Goal: Navigation & Orientation: Find specific page/section

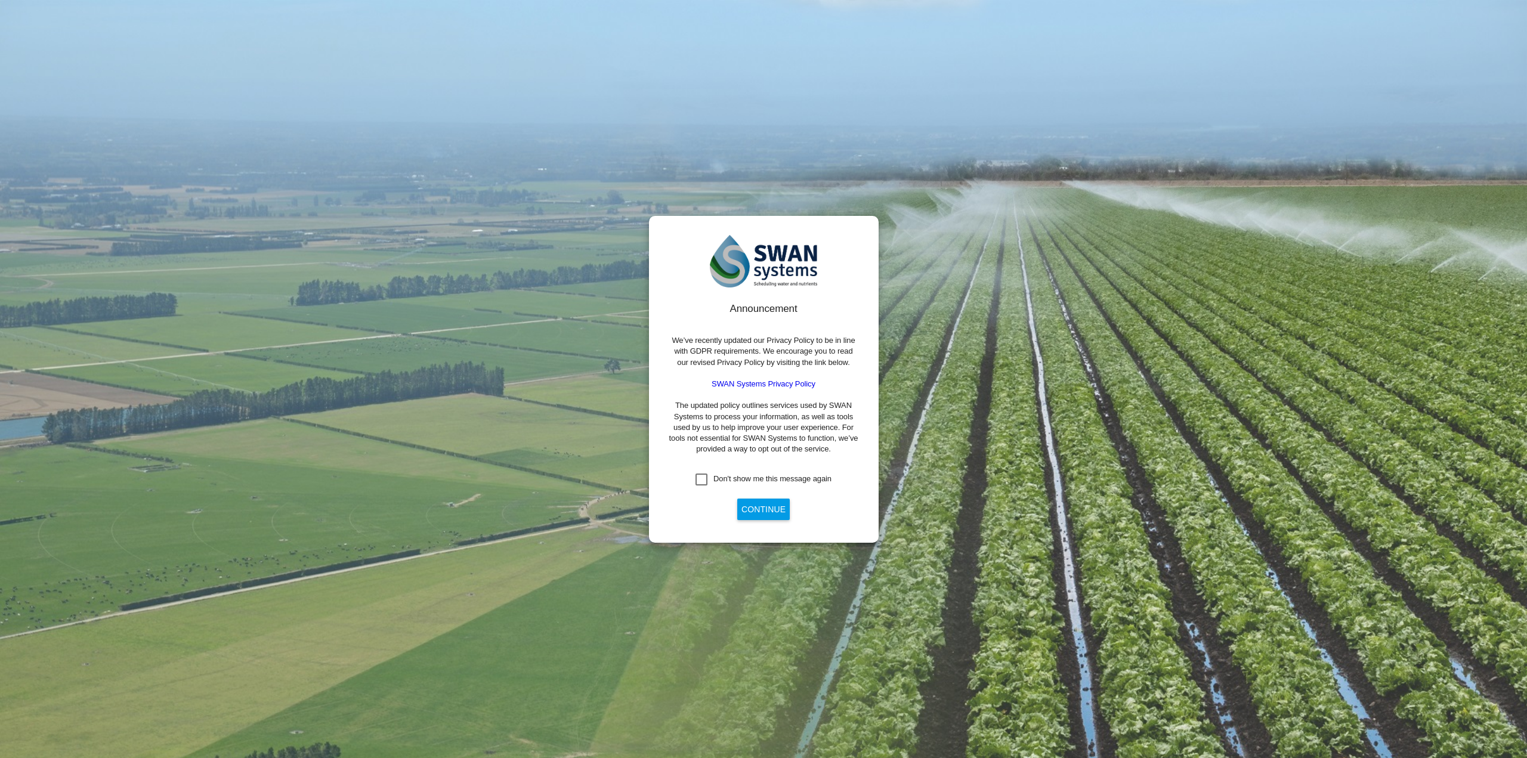
click at [704, 481] on div "Don't show me this message again" at bounding box center [701, 480] width 12 height 12
click at [770, 515] on button "Continue" at bounding box center [763, 509] width 52 height 21
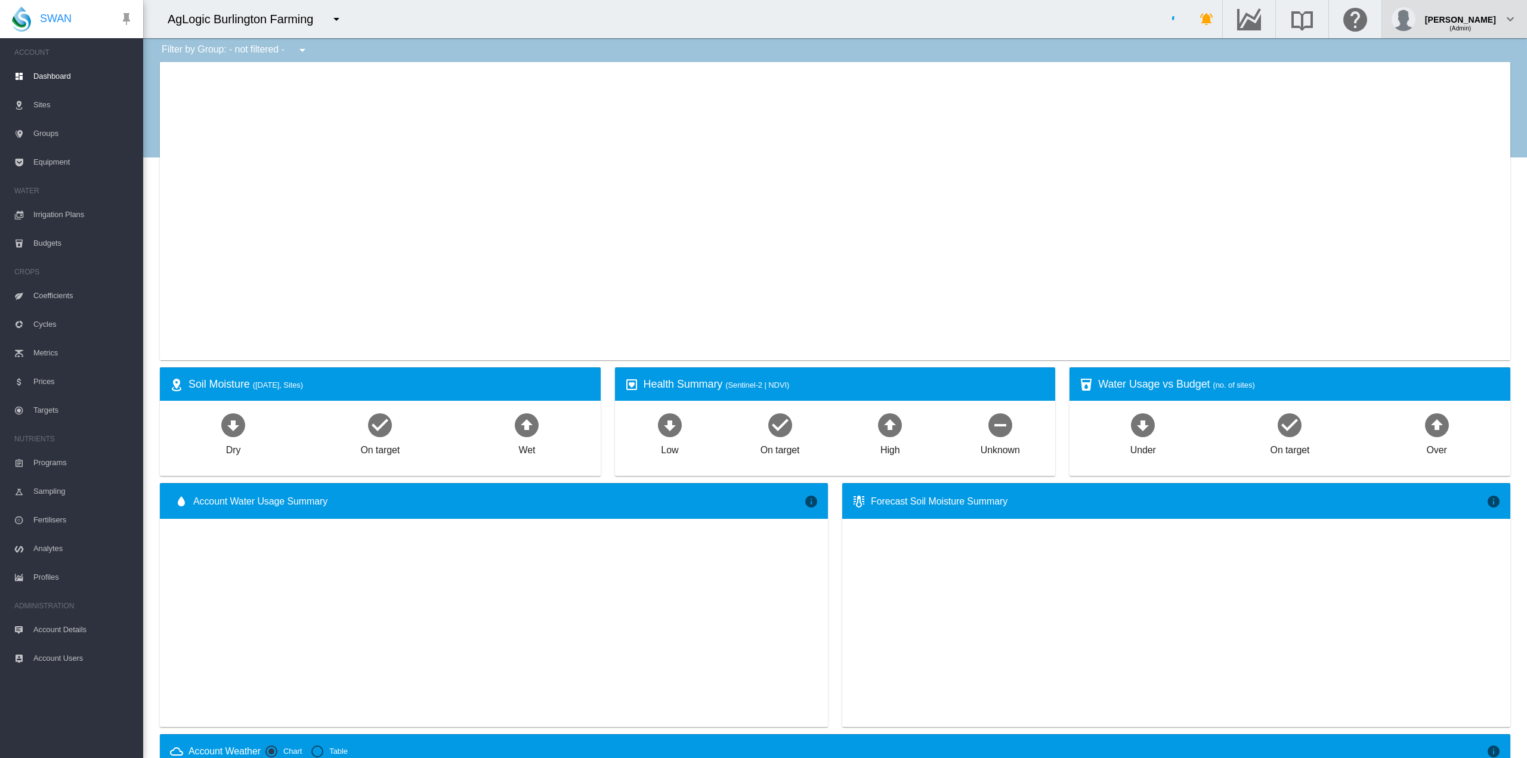
type input "**********"
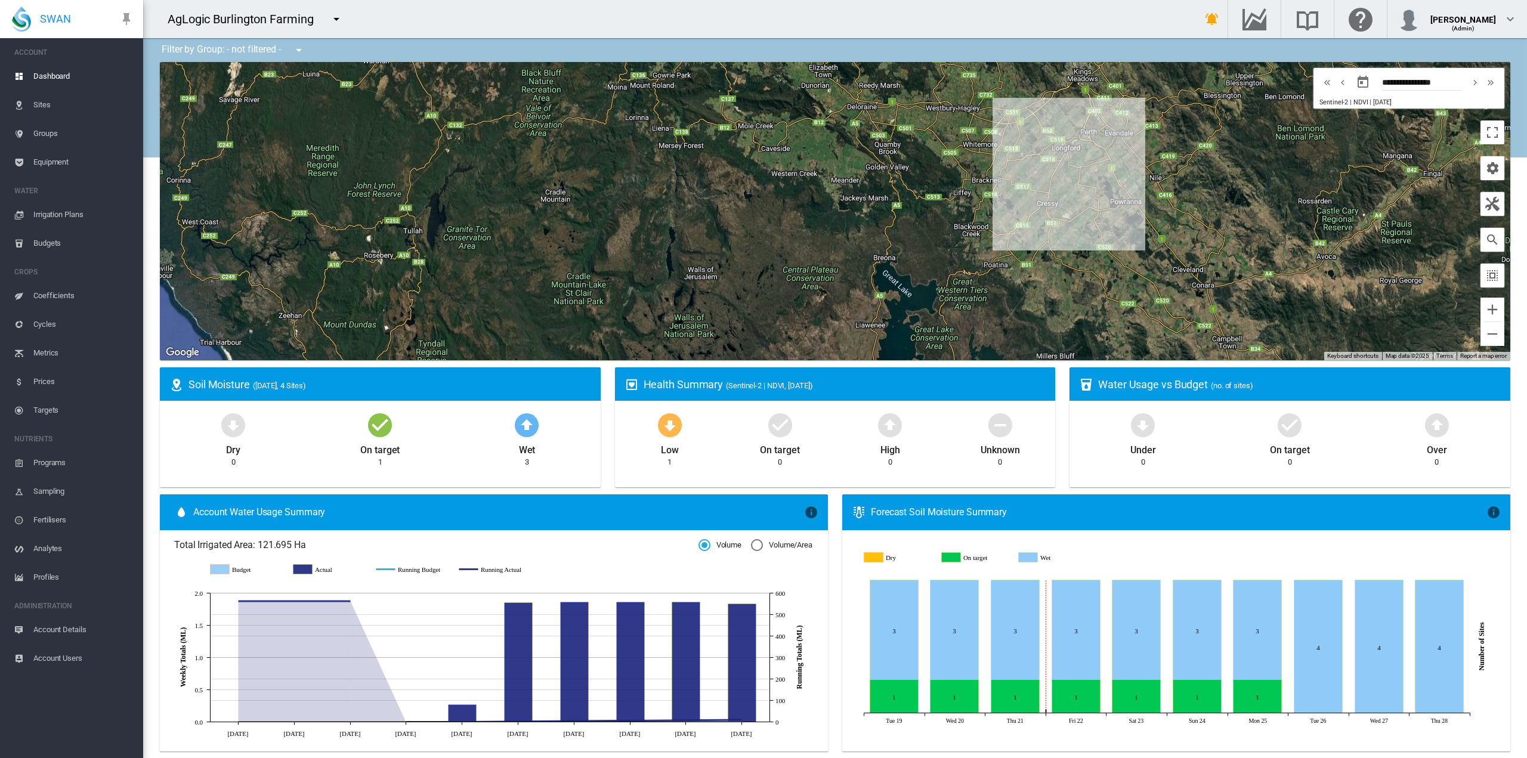
click at [348, 21] on button "button" at bounding box center [336, 19] width 24 height 24
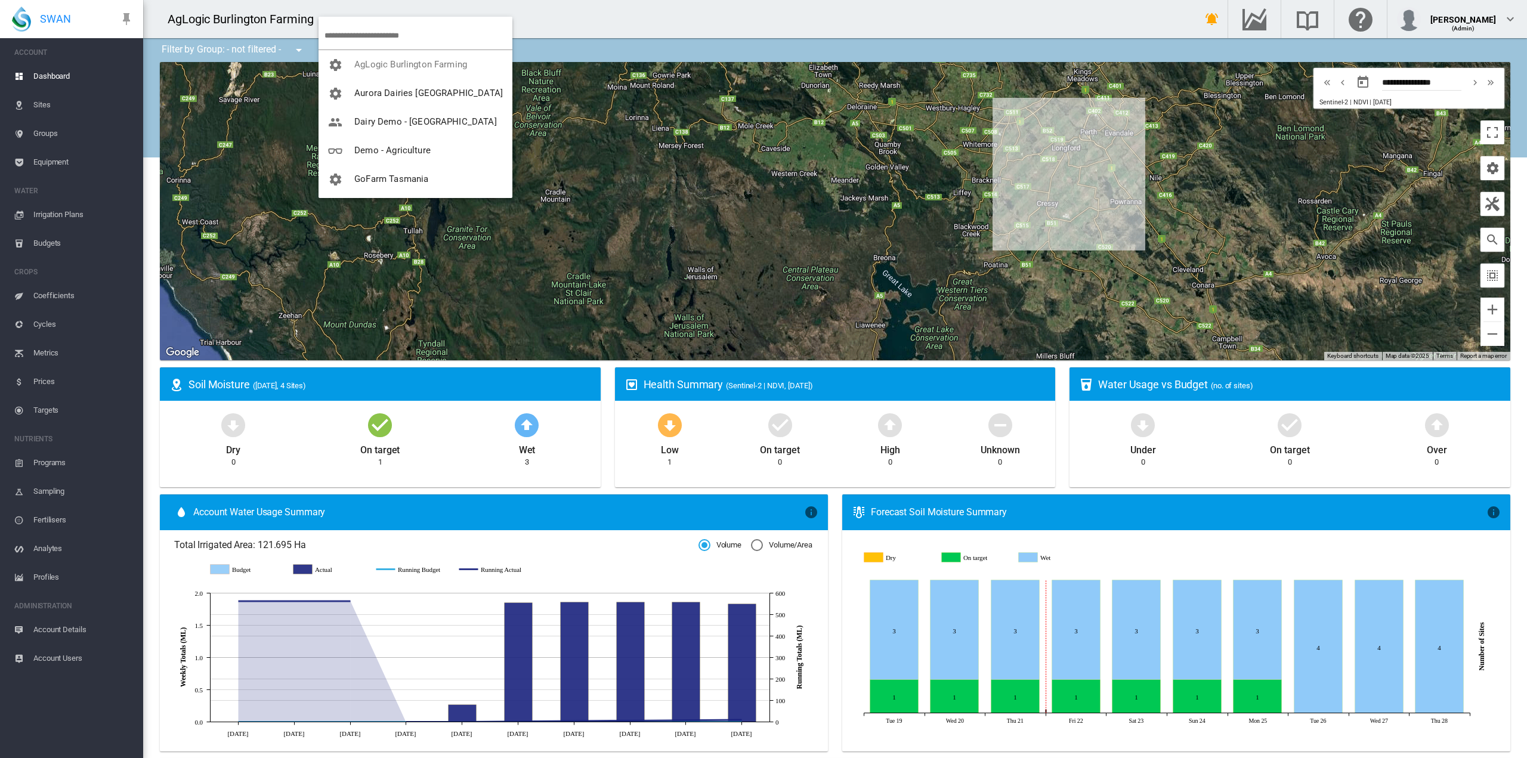
click at [341, 17] on body "SWAN ACCOUNT Dashboard Sites Groups Equipment WATER Irrigation Plans" at bounding box center [763, 379] width 1527 height 758
click at [412, 92] on span "[PERSON_NAME] Estate" at bounding box center [403, 93] width 98 height 11
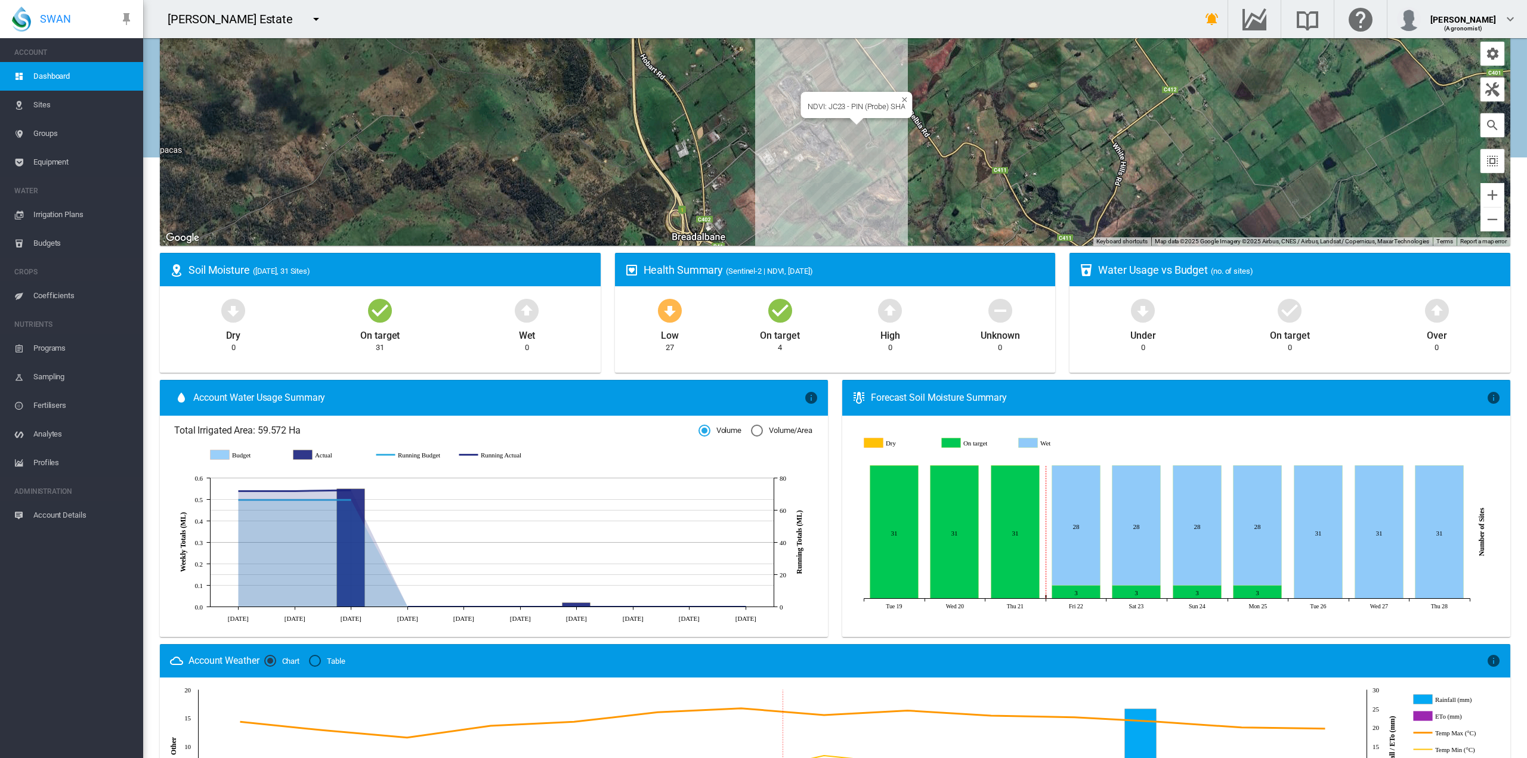
scroll to position [179, 0]
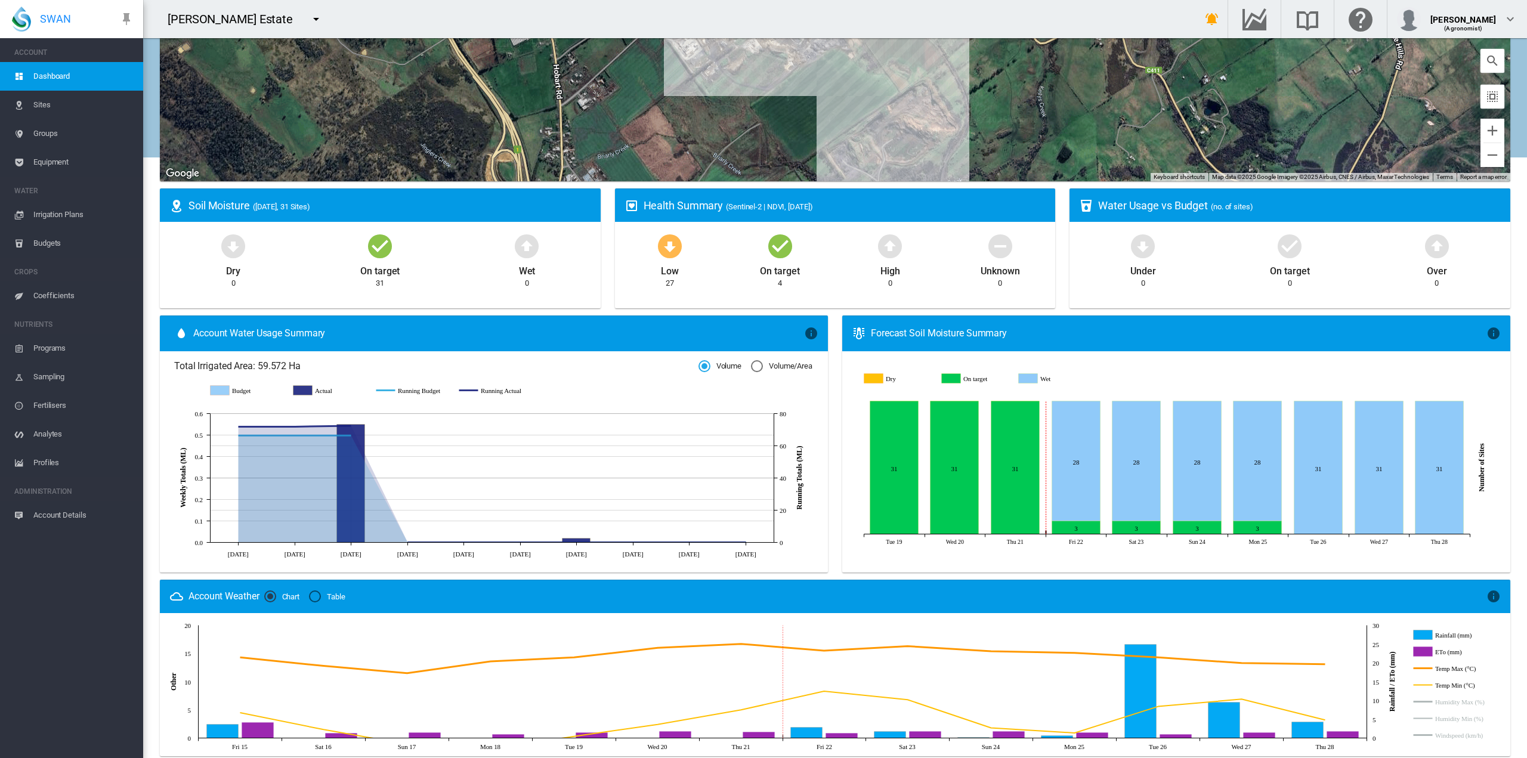
drag, startPoint x: 876, startPoint y: 107, endPoint x: 879, endPoint y: 174, distance: 66.9
click at [879, 174] on div at bounding box center [835, 32] width 1350 height 298
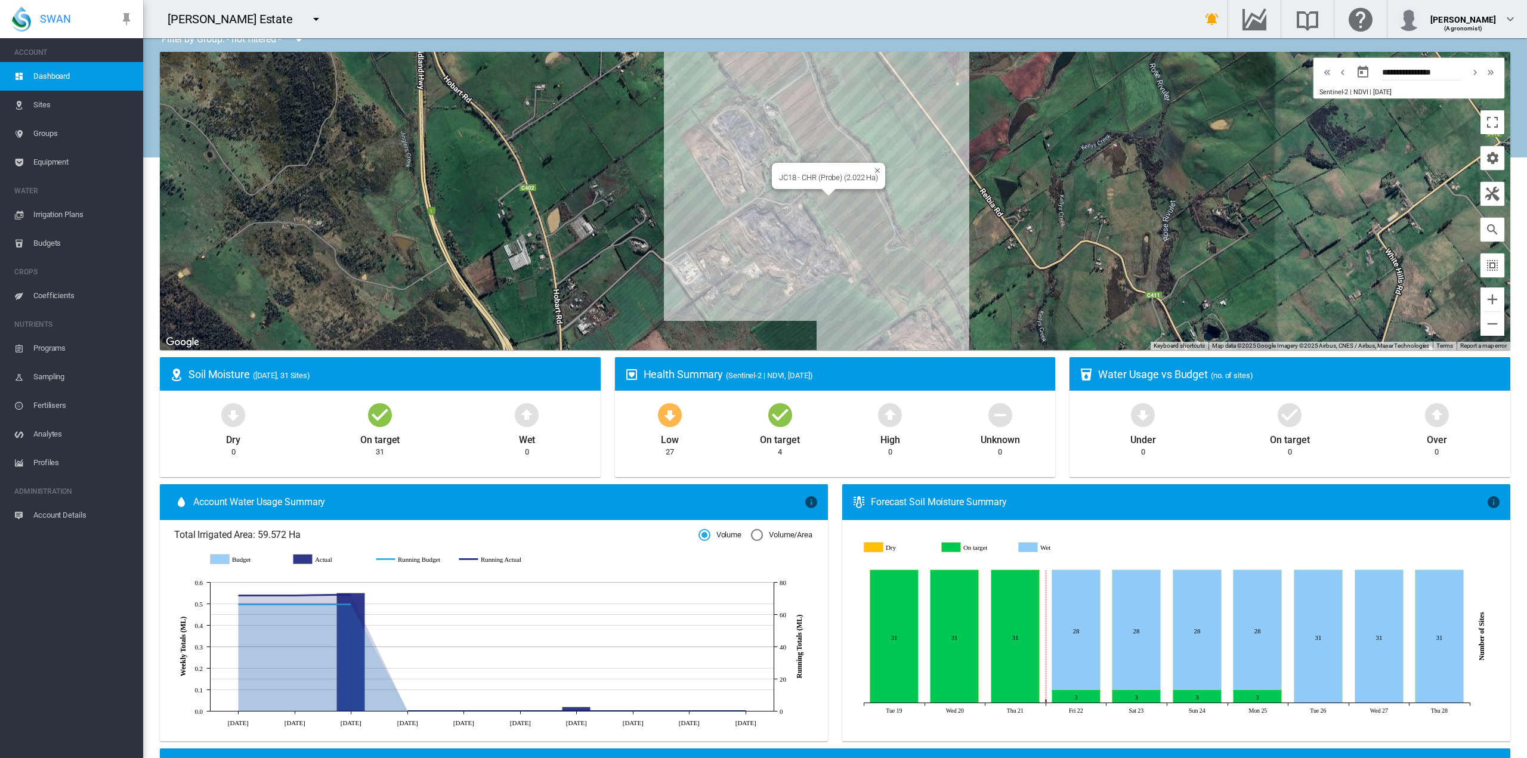
scroll to position [0, 0]
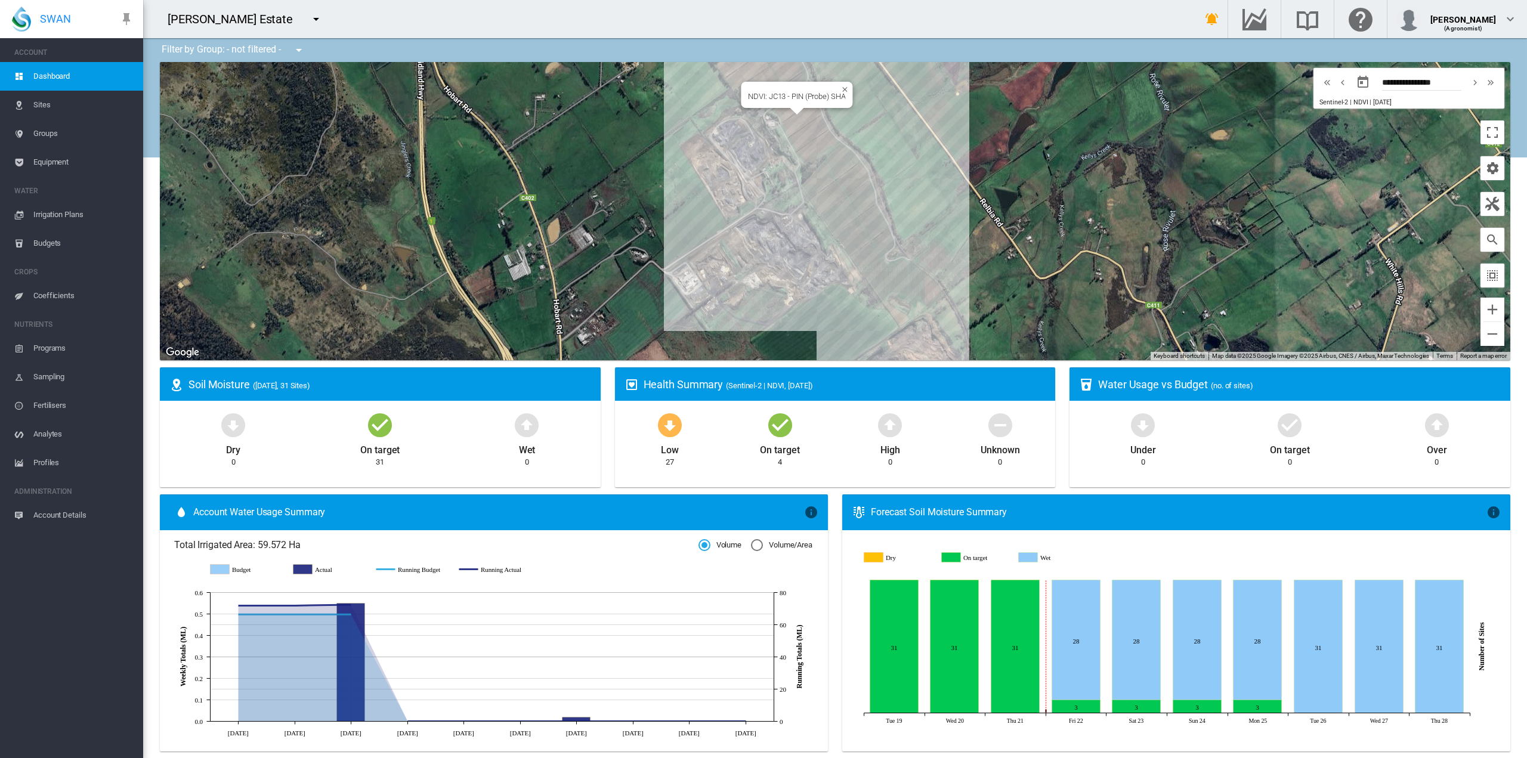
click at [791, 122] on div "NDVI: JC13 - PIN (Probe) SHA" at bounding box center [835, 211] width 1350 height 298
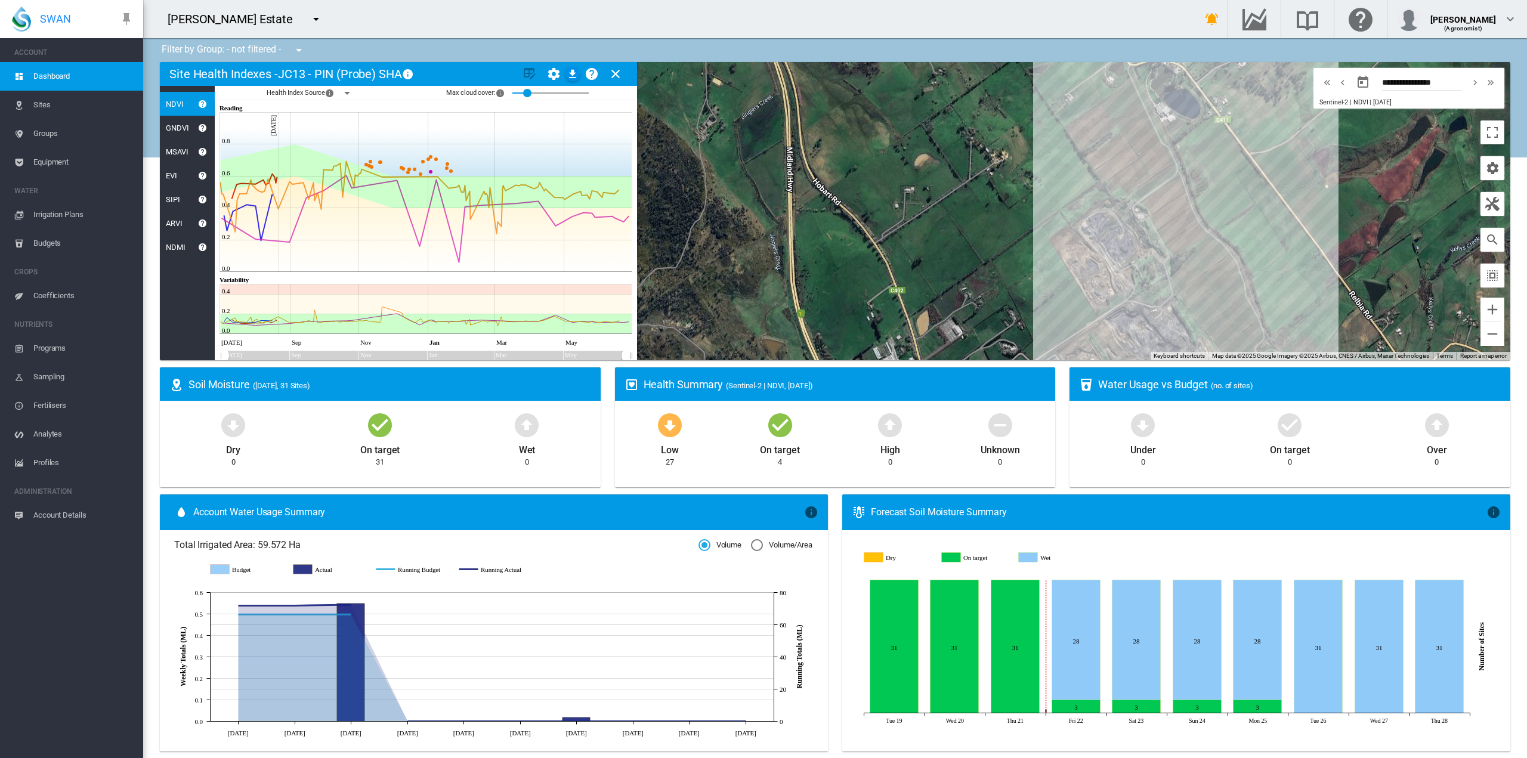
click at [47, 107] on span "Sites" at bounding box center [83, 105] width 100 height 29
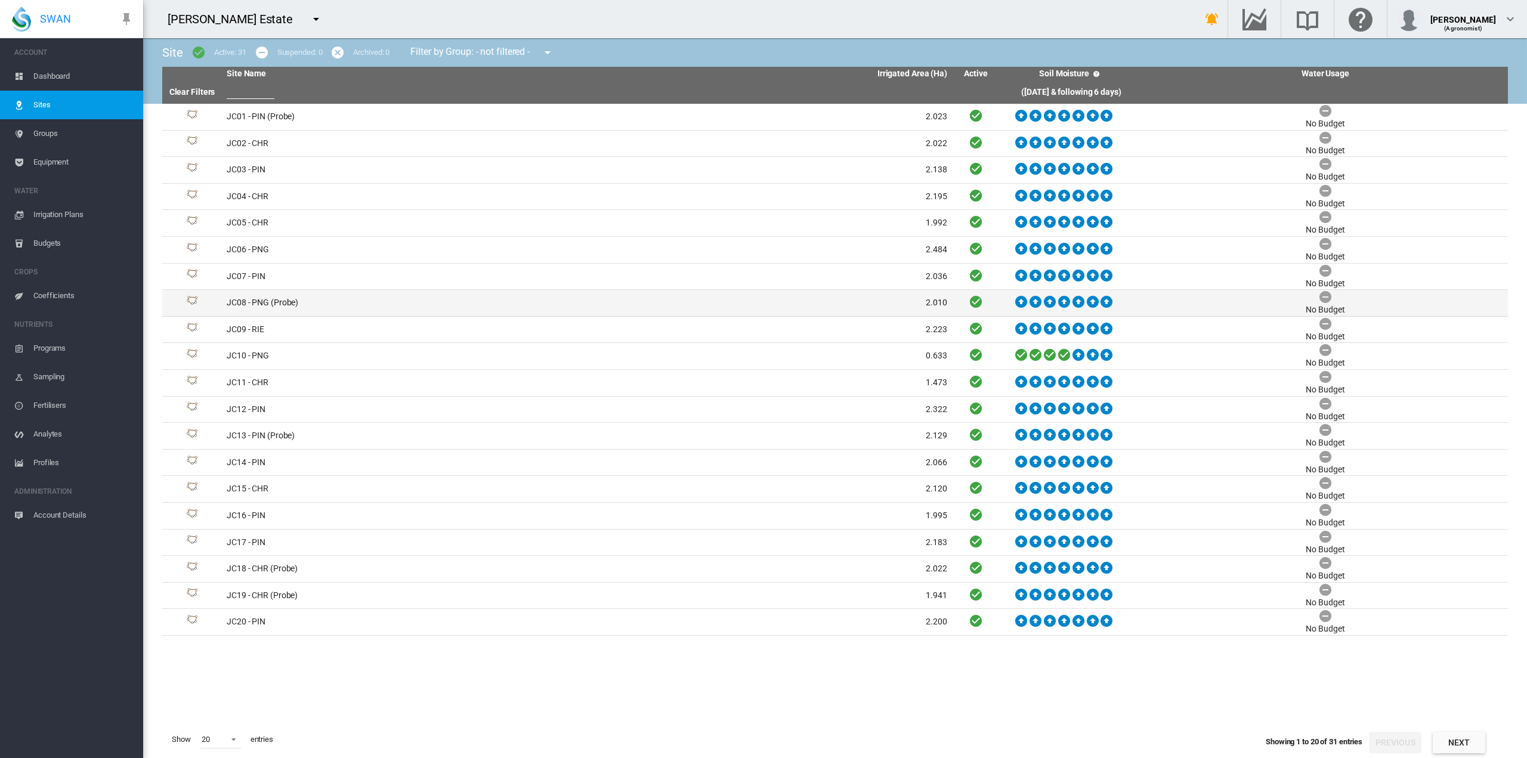
click at [347, 295] on td "JC08 - PNG (Probe)" at bounding box center [404, 303] width 365 height 26
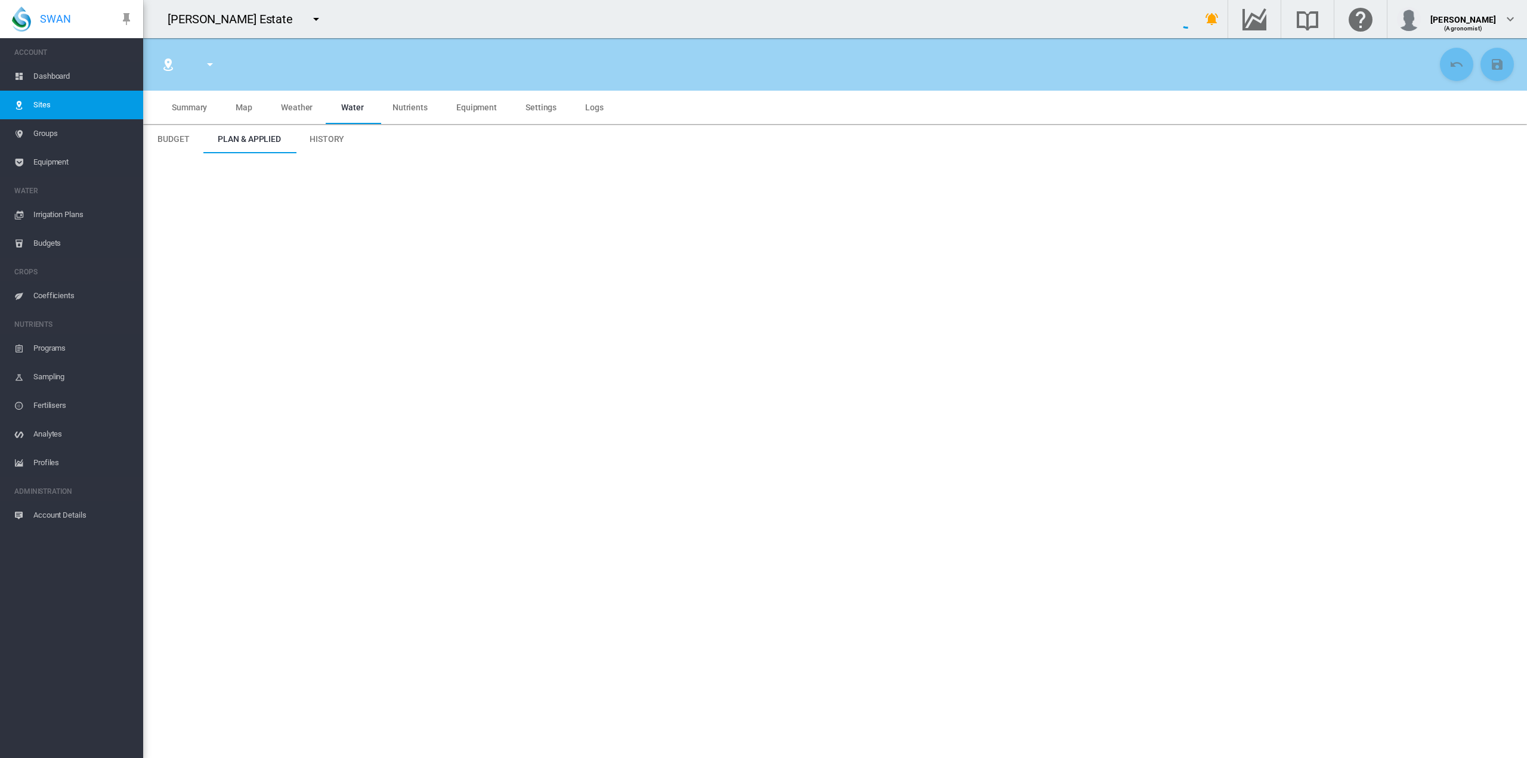
type input "*****"
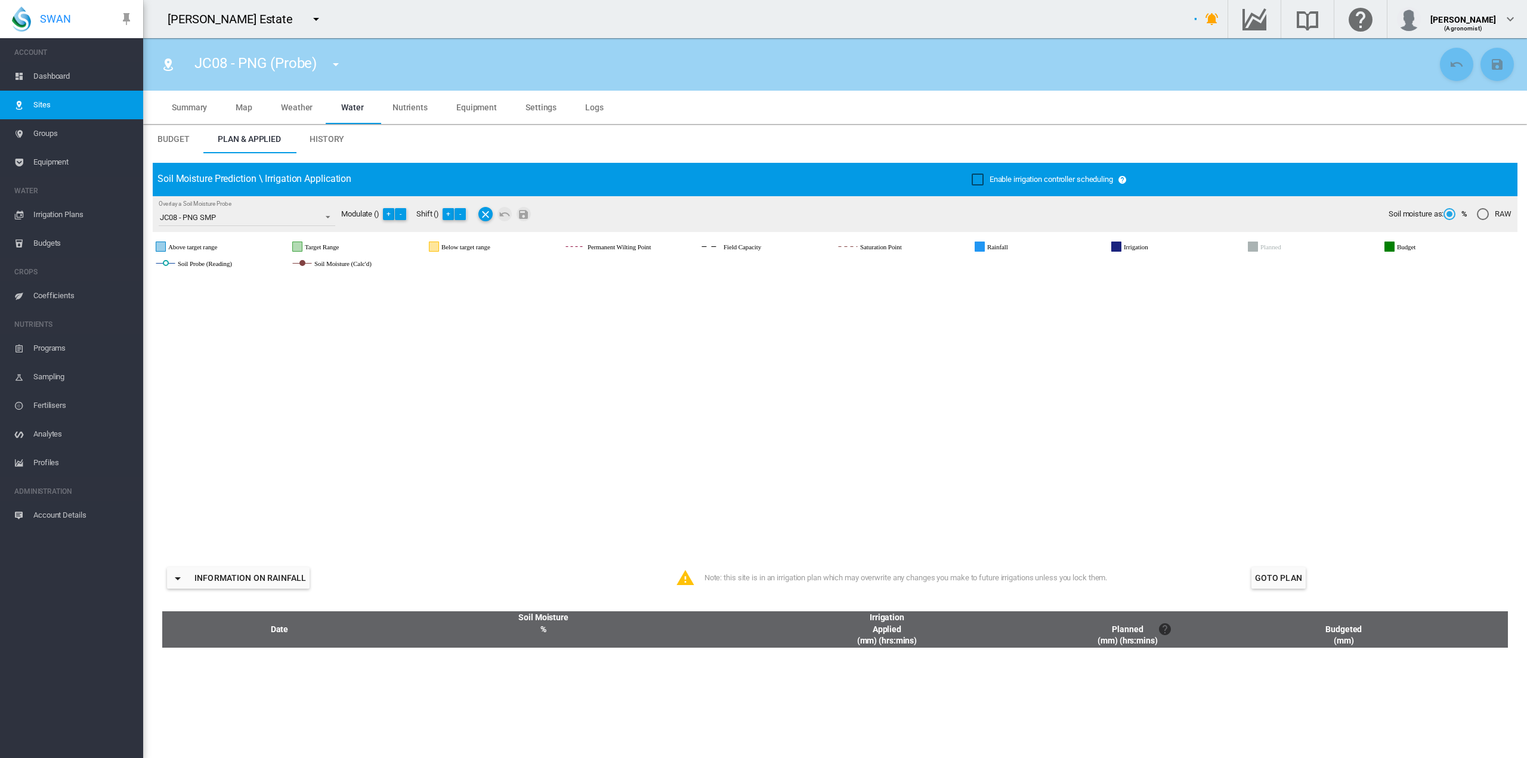
type input "**********"
type input "*********"
type input "**"
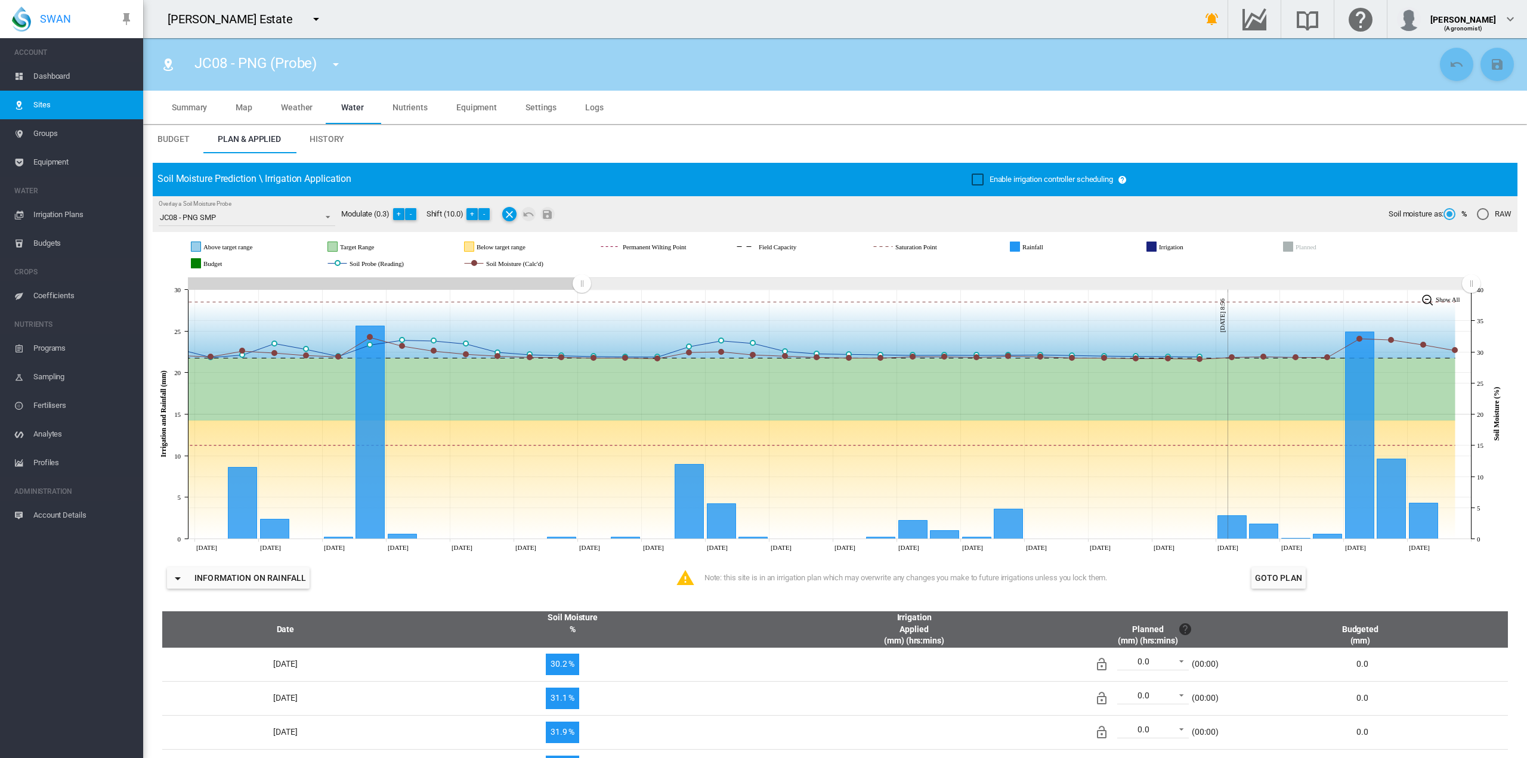
drag, startPoint x: 1164, startPoint y: 283, endPoint x: 581, endPoint y: 287, distance: 582.1
click at [581, 287] on rect "Zoom chart using cursor arrows" at bounding box center [582, 285] width 15 height 12
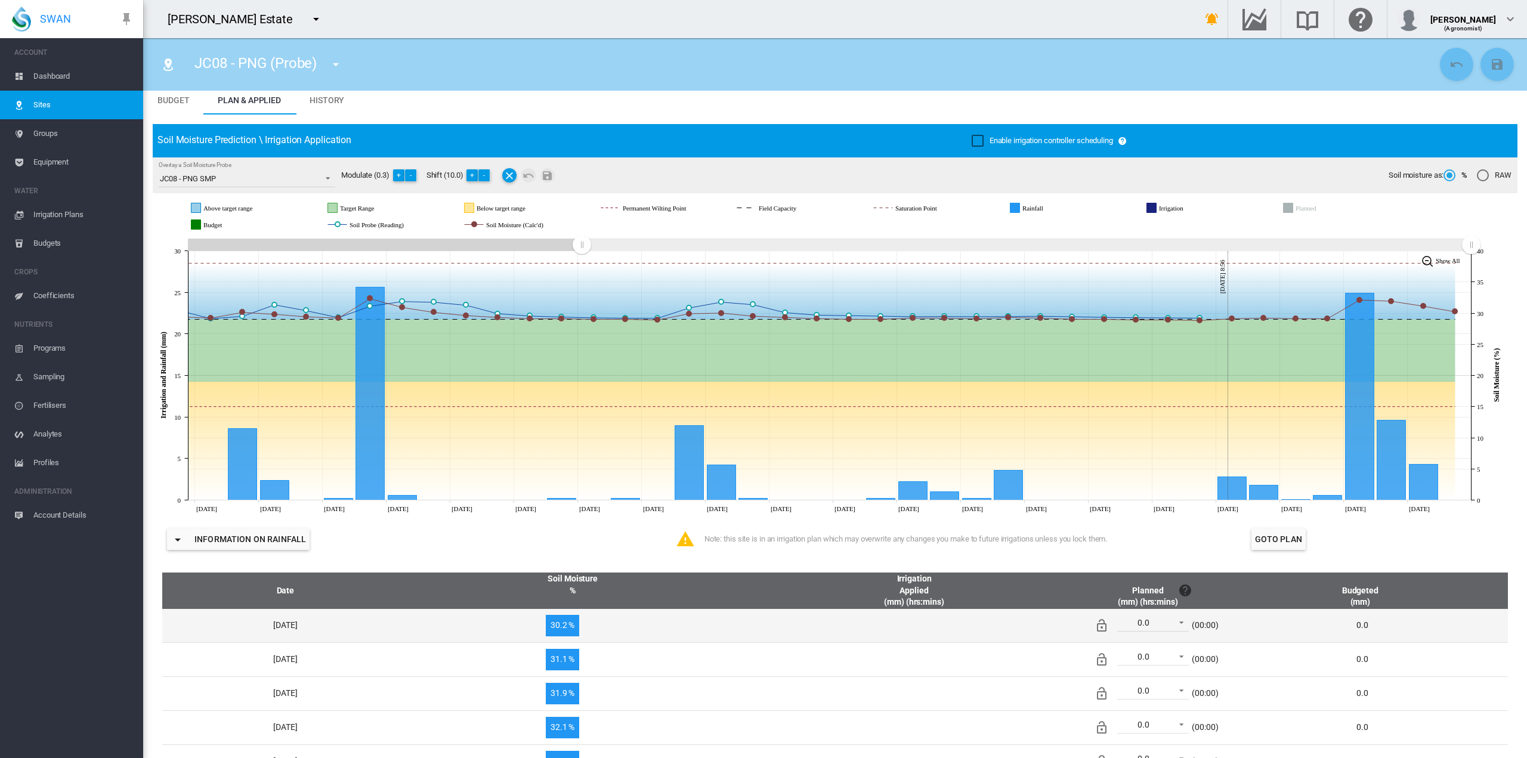
scroll to position [60, 0]
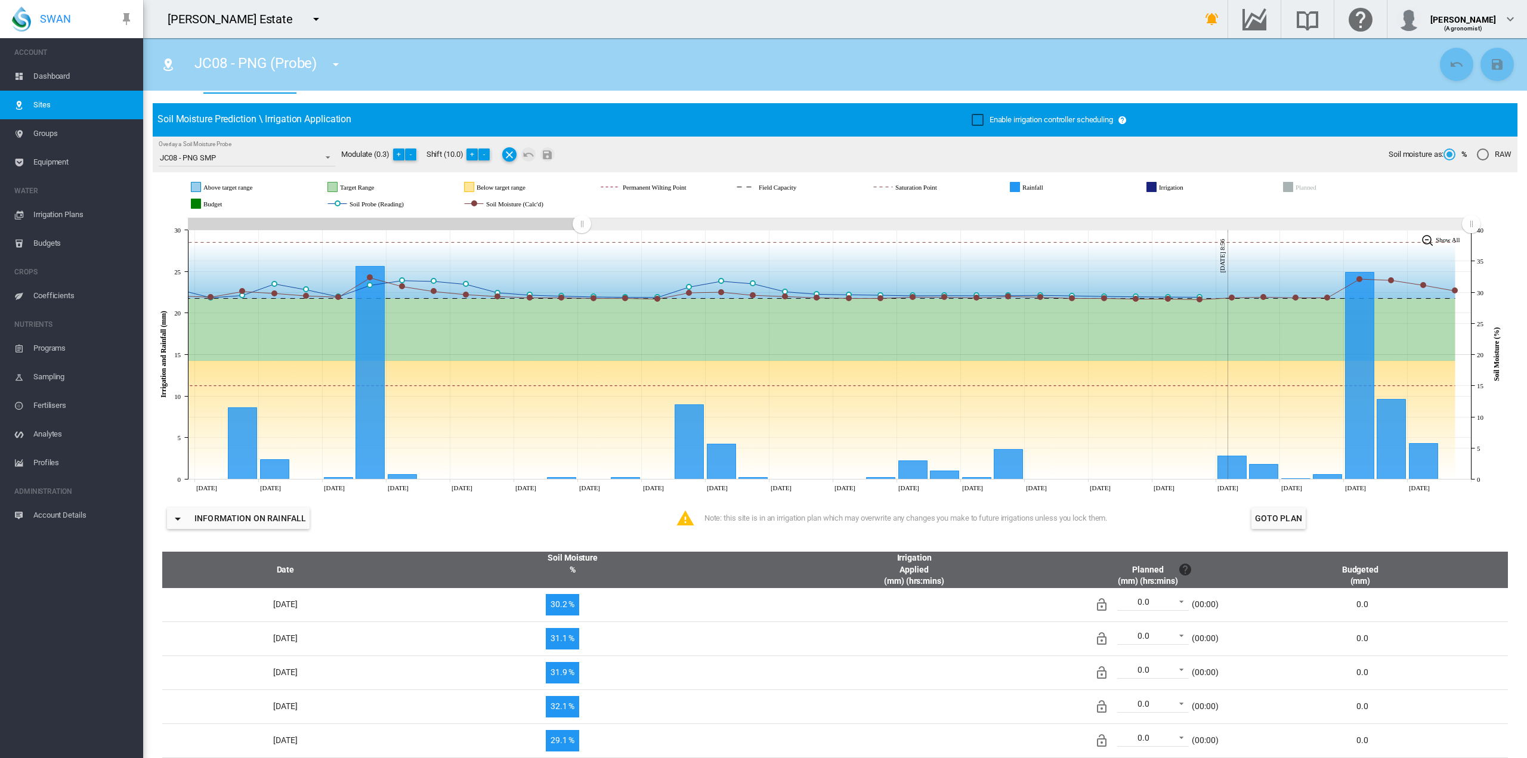
click at [1275, 512] on button "Goto Plan" at bounding box center [1278, 518] width 54 height 21
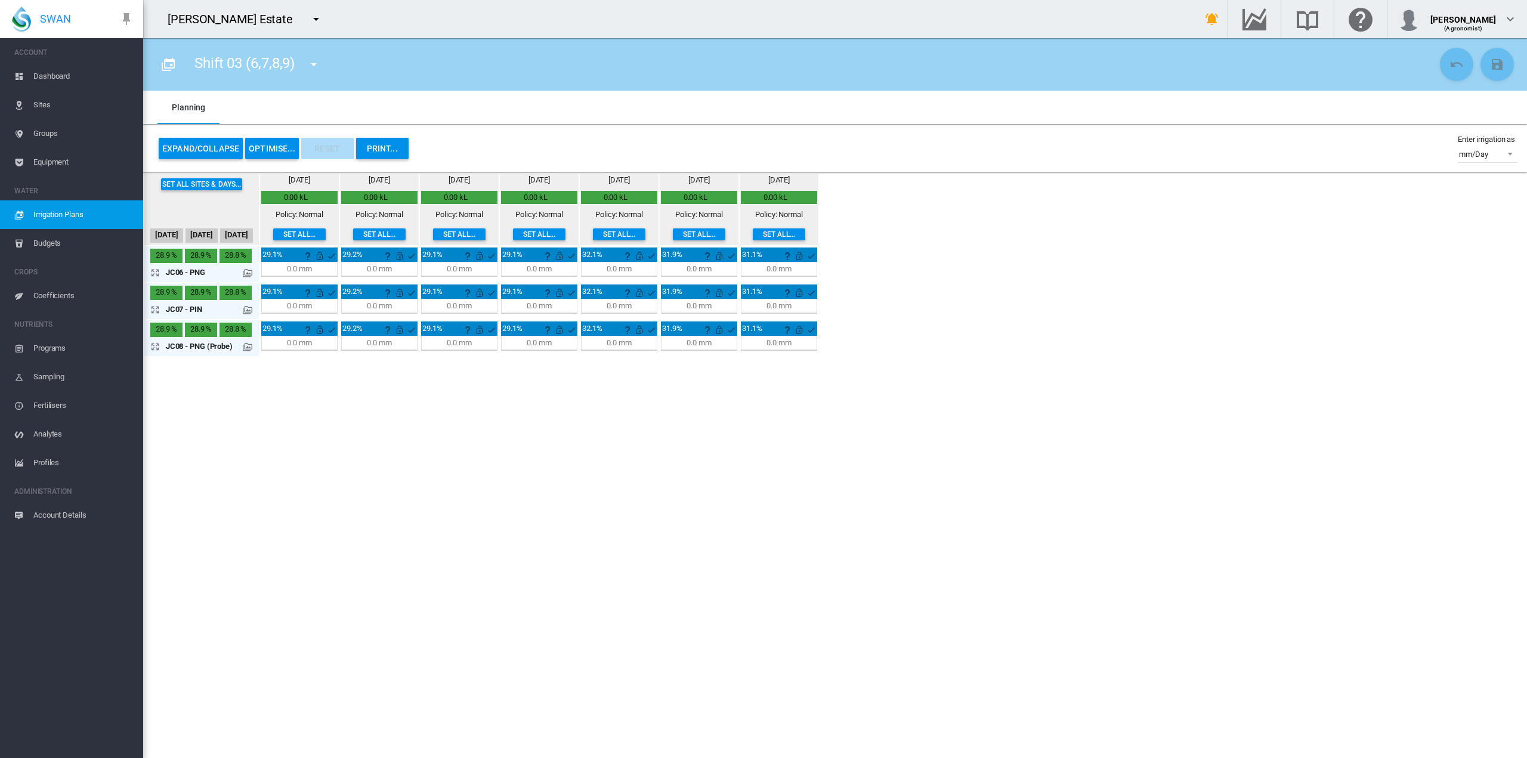
click at [18, 244] on icon at bounding box center [19, 244] width 10 height 10
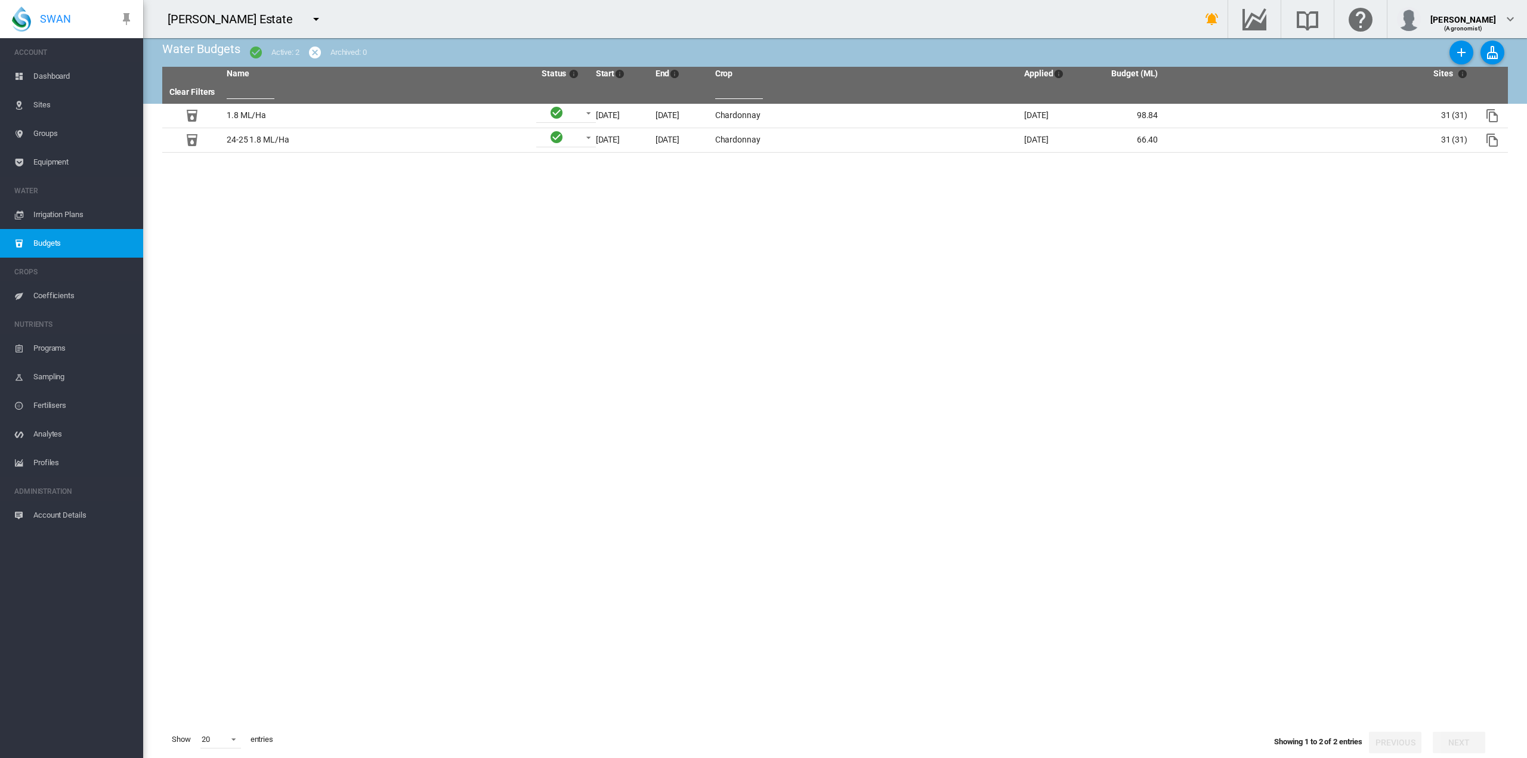
click at [43, 103] on span "Sites" at bounding box center [83, 105] width 100 height 29
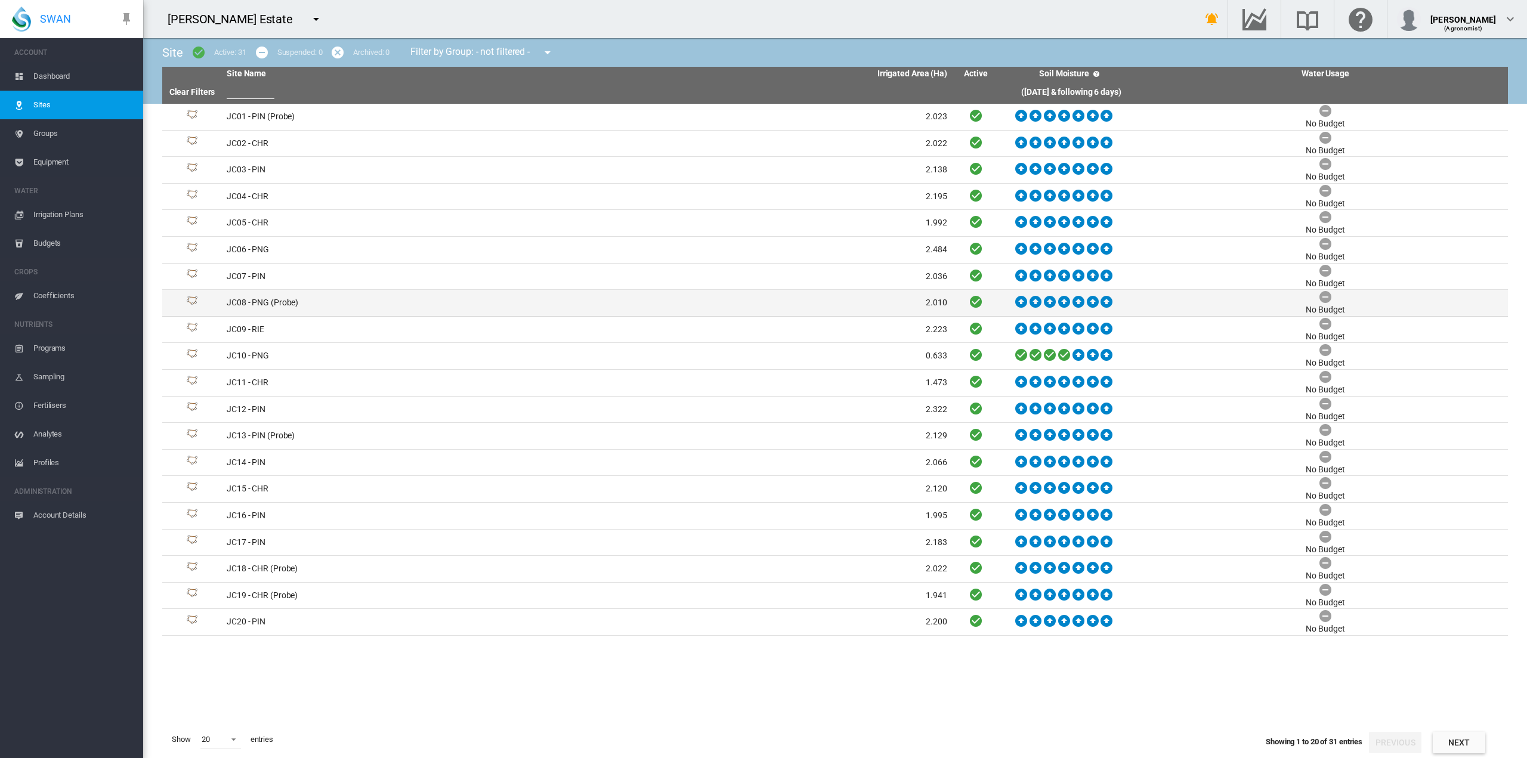
click at [403, 303] on td "JC08 - PNG (Probe)" at bounding box center [404, 303] width 365 height 26
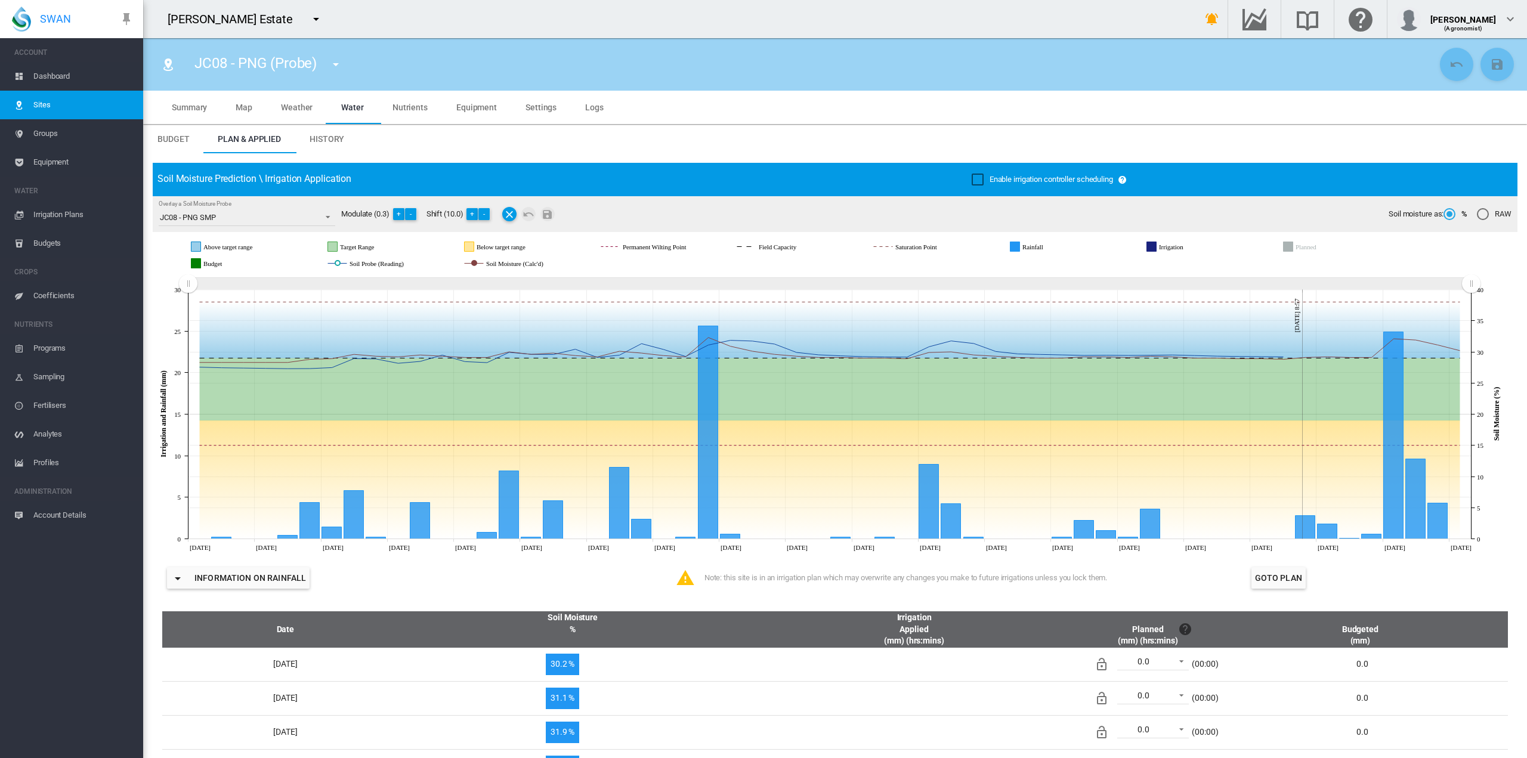
click at [1263, 582] on button "Goto Plan" at bounding box center [1278, 577] width 54 height 21
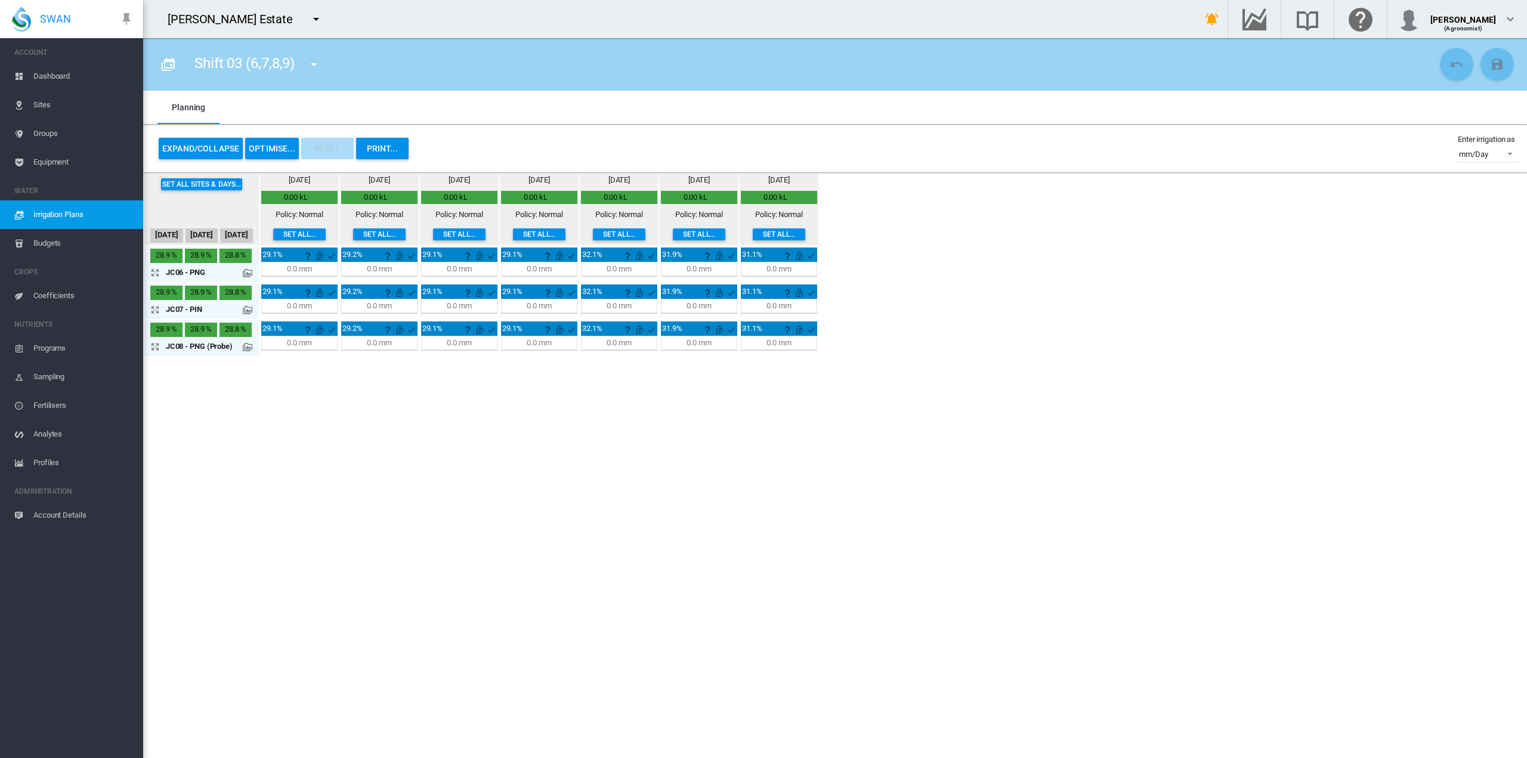
click at [72, 101] on span "Sites" at bounding box center [83, 105] width 100 height 29
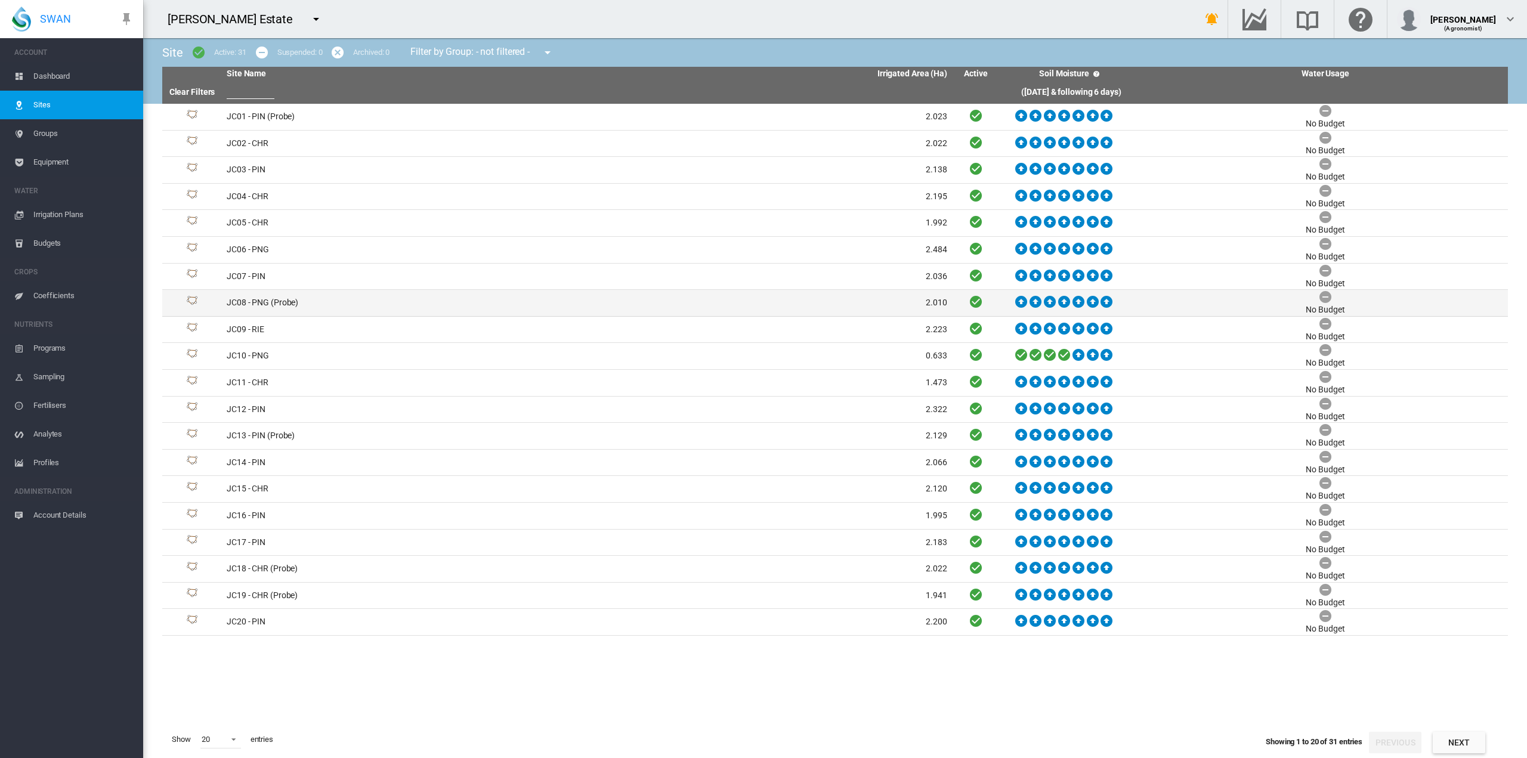
click at [321, 301] on td "JC08 - PNG (Probe)" at bounding box center [404, 303] width 365 height 26
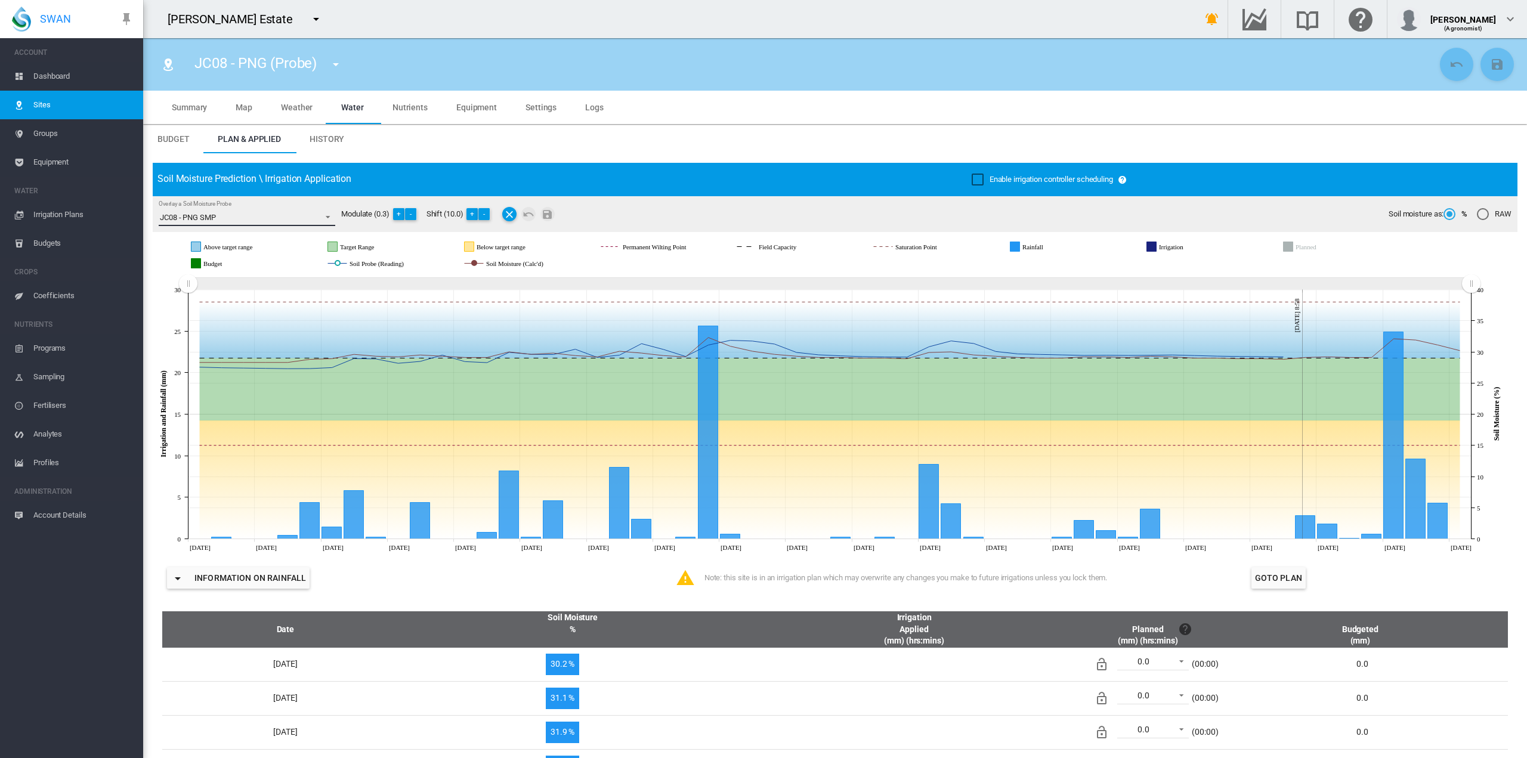
click at [328, 218] on span "Overlay a Soil Moisture Probe: \a JC08 - PNG SMP\a" at bounding box center [324, 216] width 14 height 11
click at [328, 218] on md-option "JC08 - PNG SMP" at bounding box center [248, 217] width 196 height 29
click at [42, 106] on span "Sites" at bounding box center [83, 105] width 100 height 29
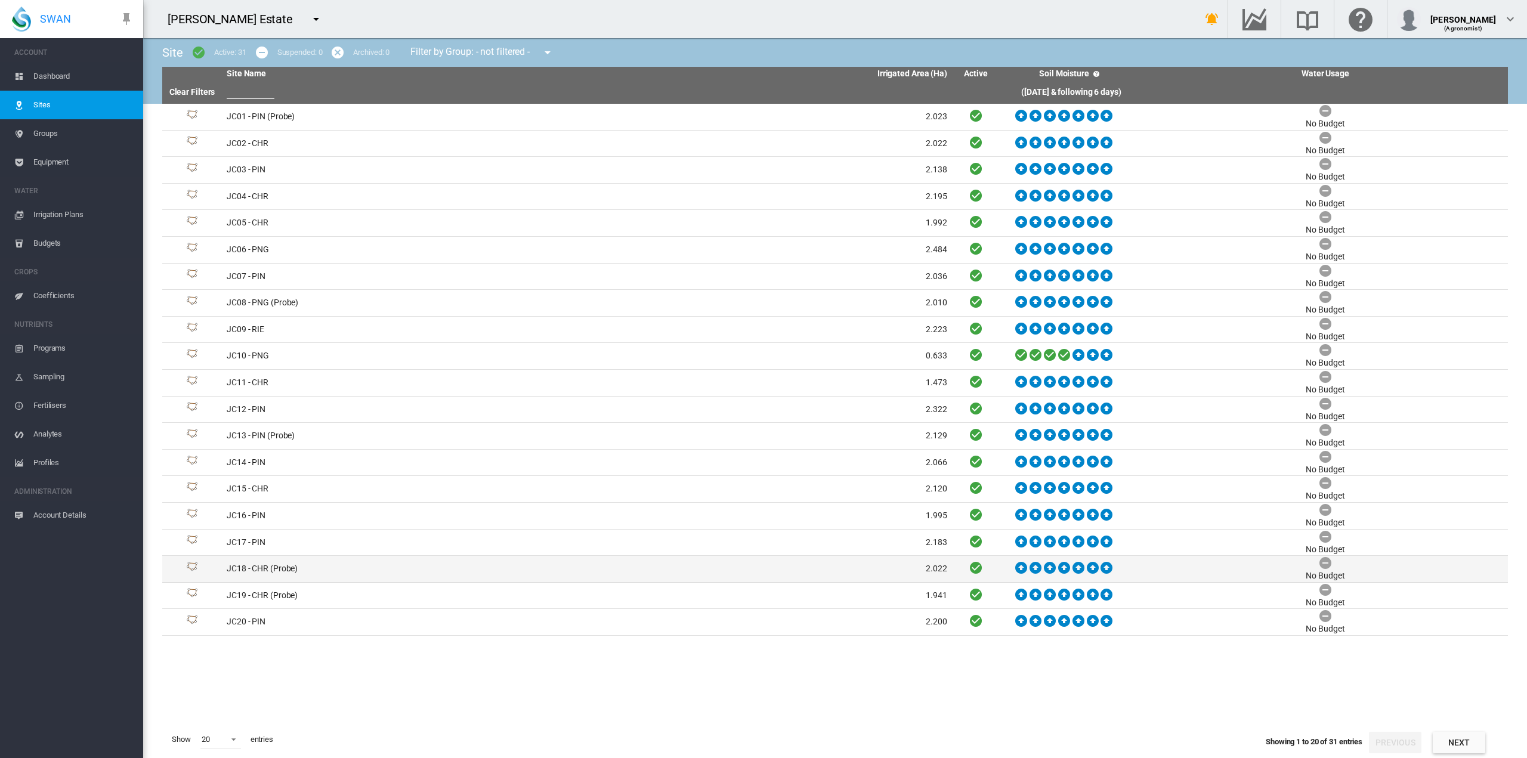
click at [352, 568] on td "JC18 - CHR (Probe)" at bounding box center [404, 569] width 365 height 26
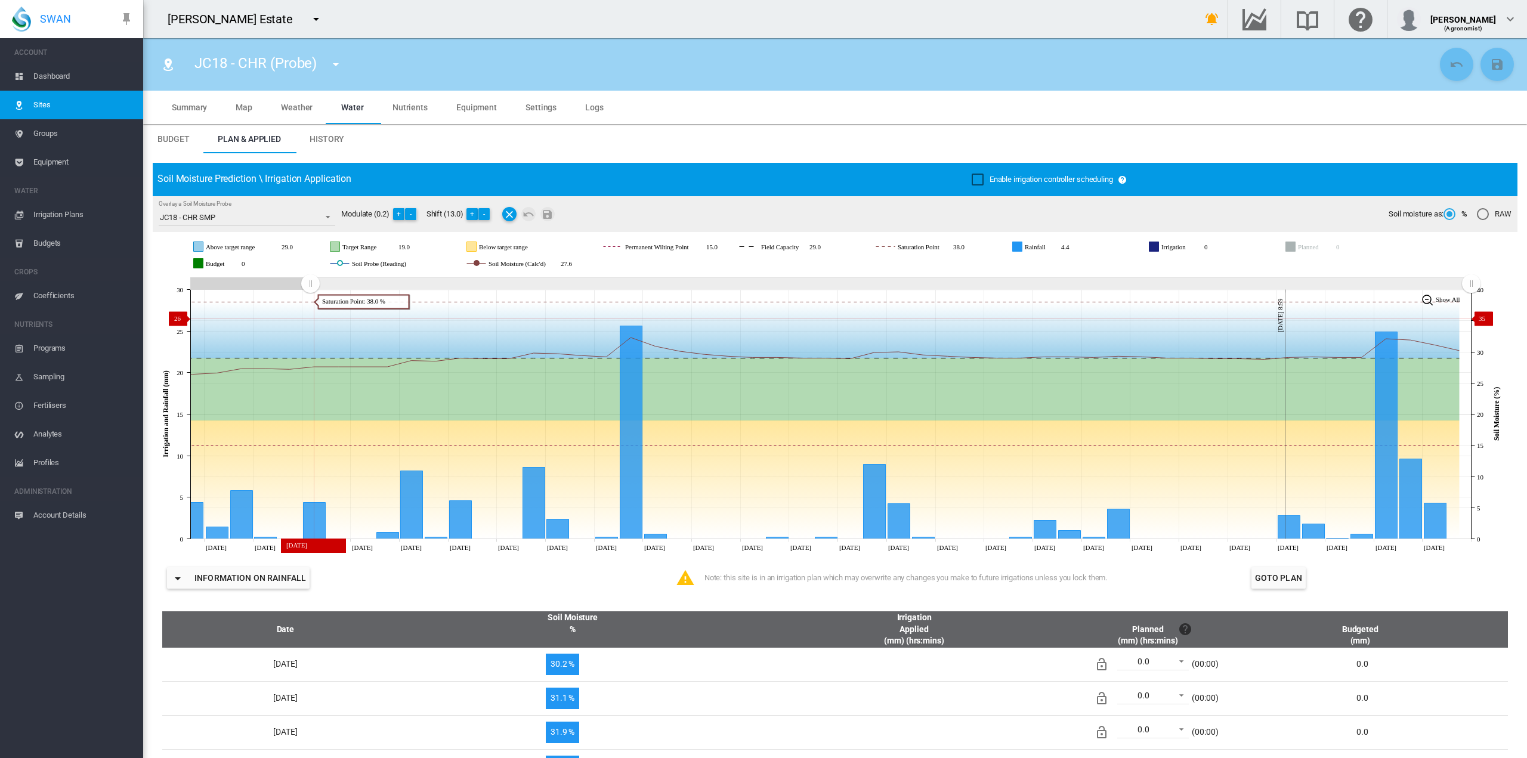
drag, startPoint x: 1154, startPoint y: 280, endPoint x: 345, endPoint y: 317, distance: 810.2
click at [310, 318] on icon "JavaScript chart by amCharts [DATE] [DATE] [DATE] [DATE] [DATE] [DATE] [DATE] […" at bounding box center [831, 414] width 1356 height 280
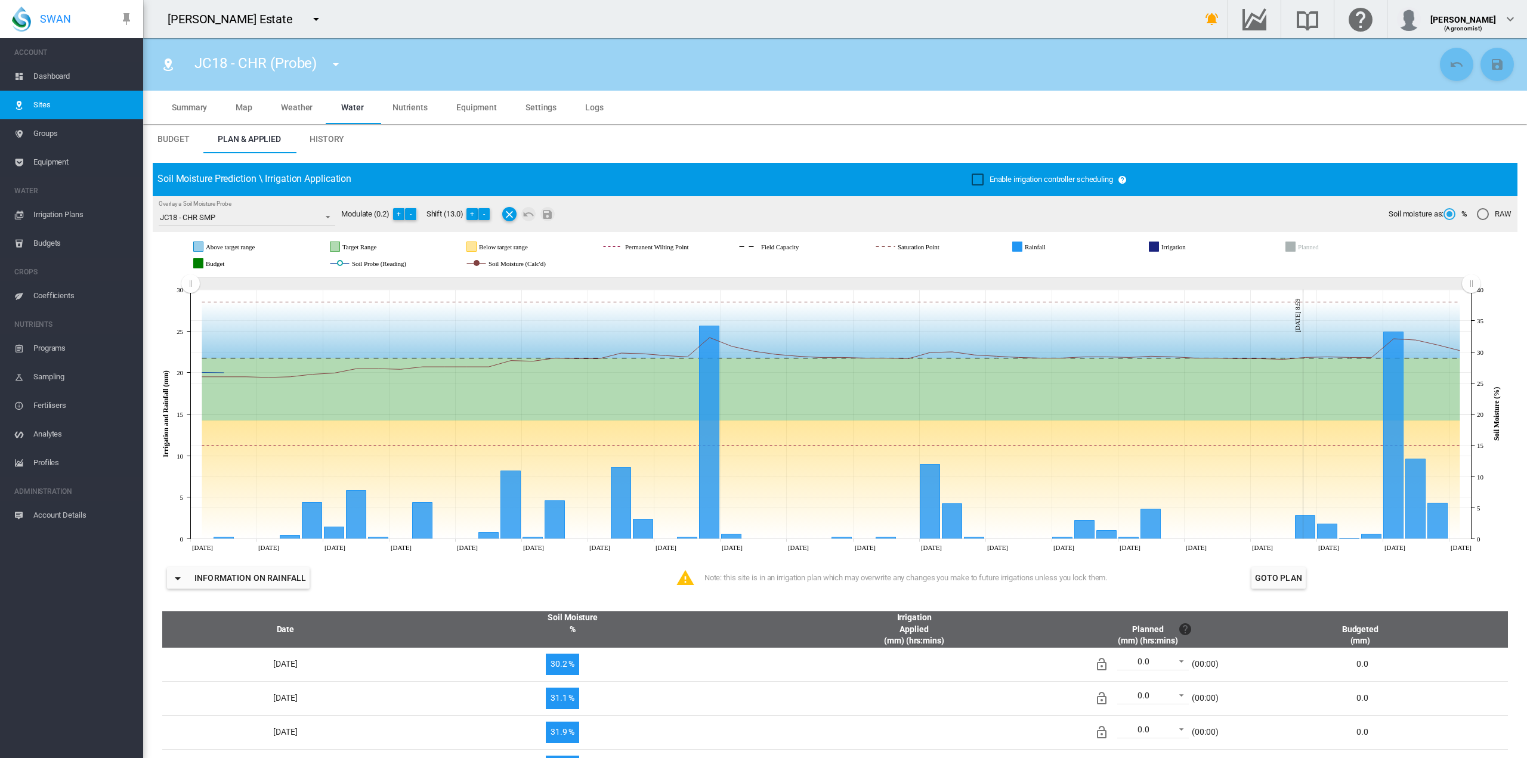
drag, startPoint x: 306, startPoint y: 286, endPoint x: 129, endPoint y: 289, distance: 177.2
click at [129, 289] on div "SWAN ACCOUNT Dashboard Sites Groups Equipment WATER Irrigation Plans" at bounding box center [763, 379] width 1527 height 758
